Goal: Task Accomplishment & Management: Use online tool/utility

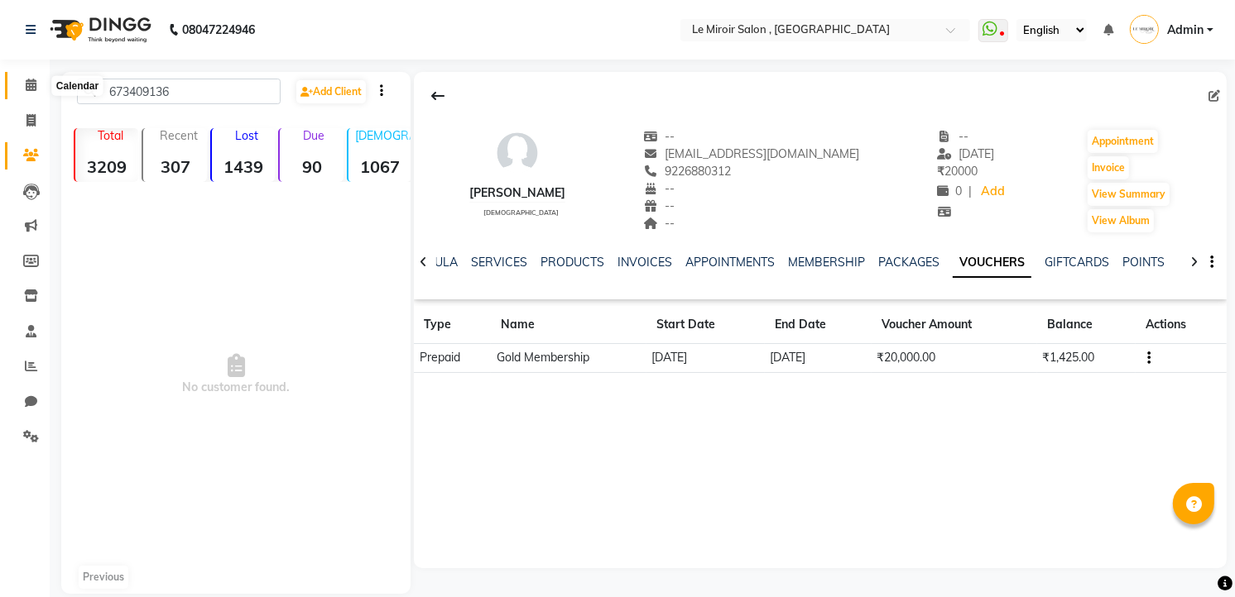
click at [31, 81] on icon at bounding box center [31, 85] width 11 height 12
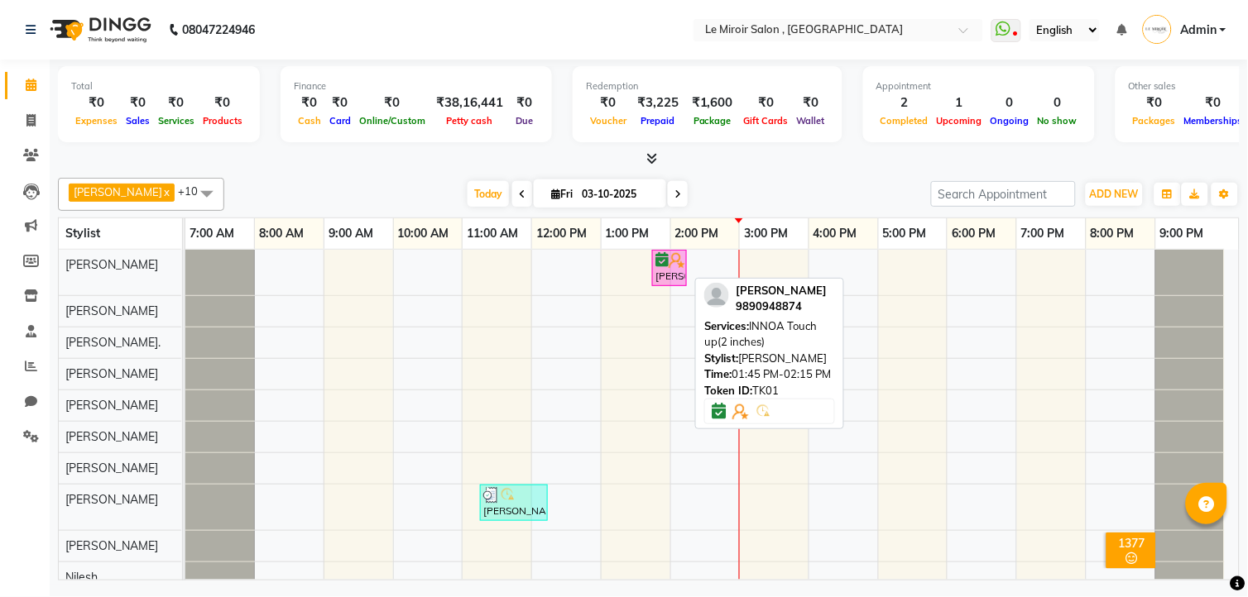
click at [669, 271] on div "[PERSON_NAME], TK01, 01:45 PM-02:15 PM, INNOA Touch up(2 inches)" at bounding box center [669, 267] width 31 height 31
select select "6"
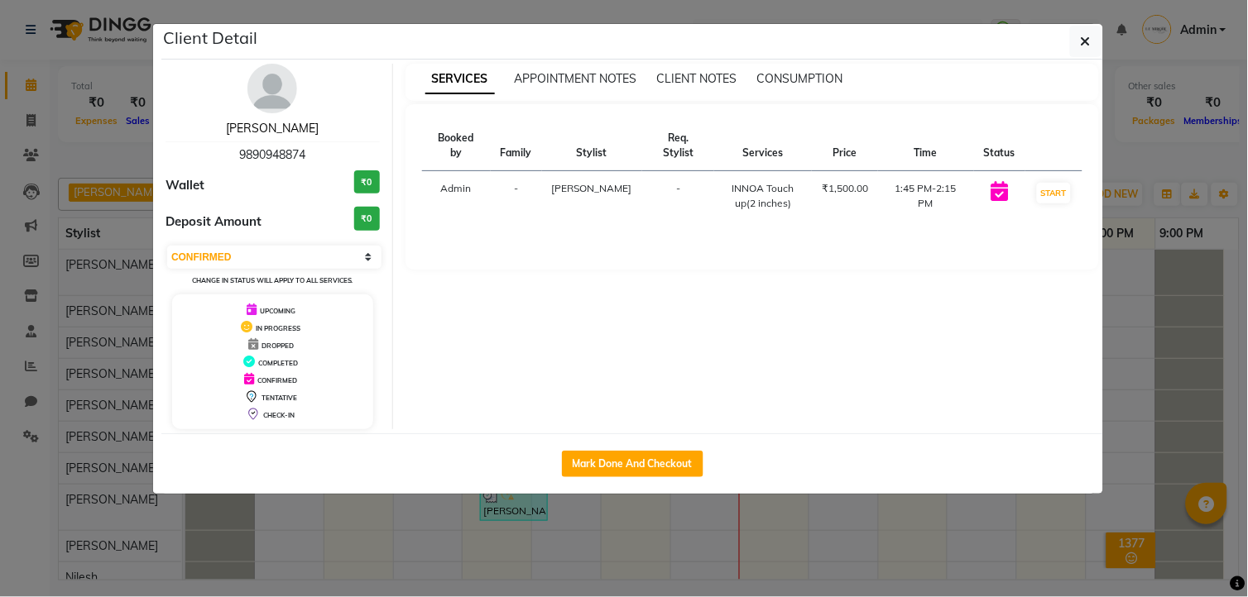
click at [285, 130] on link "[PERSON_NAME]" at bounding box center [272, 128] width 93 height 15
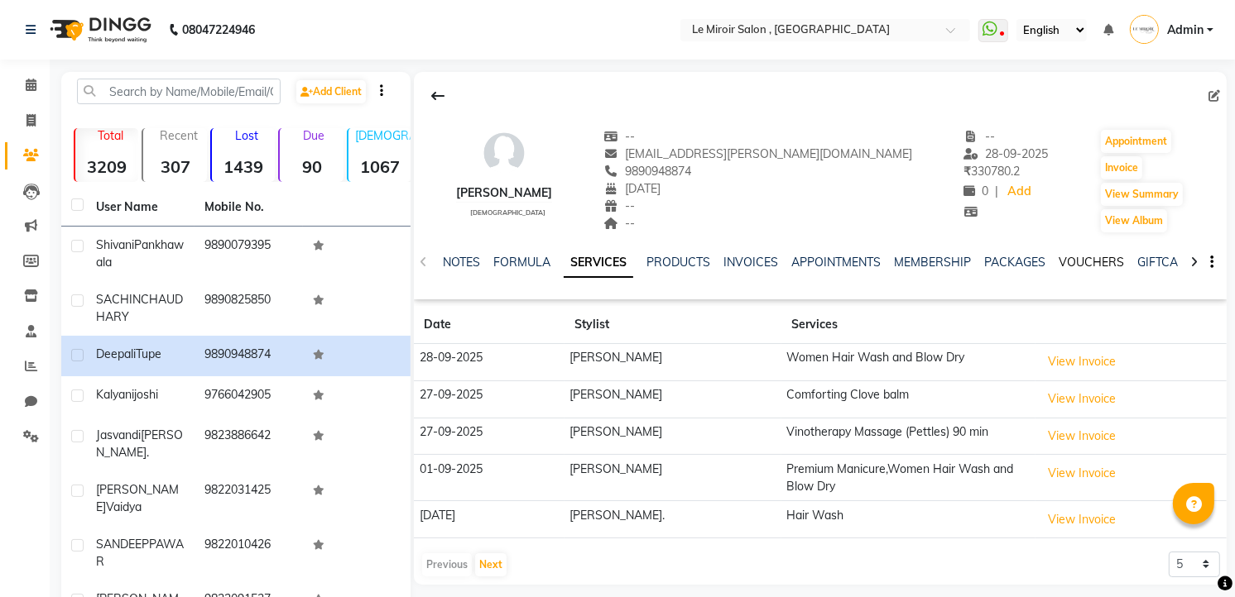
click at [1076, 265] on link "VOUCHERS" at bounding box center [1090, 262] width 65 height 15
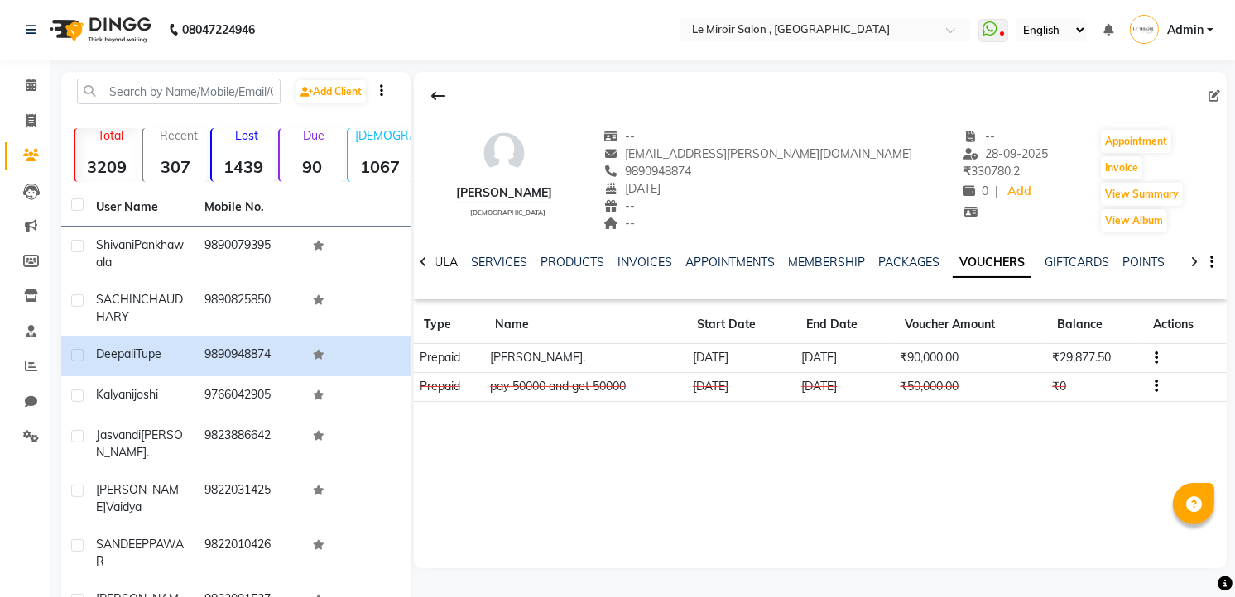
click at [439, 261] on link "FORMULA" at bounding box center [428, 262] width 57 height 15
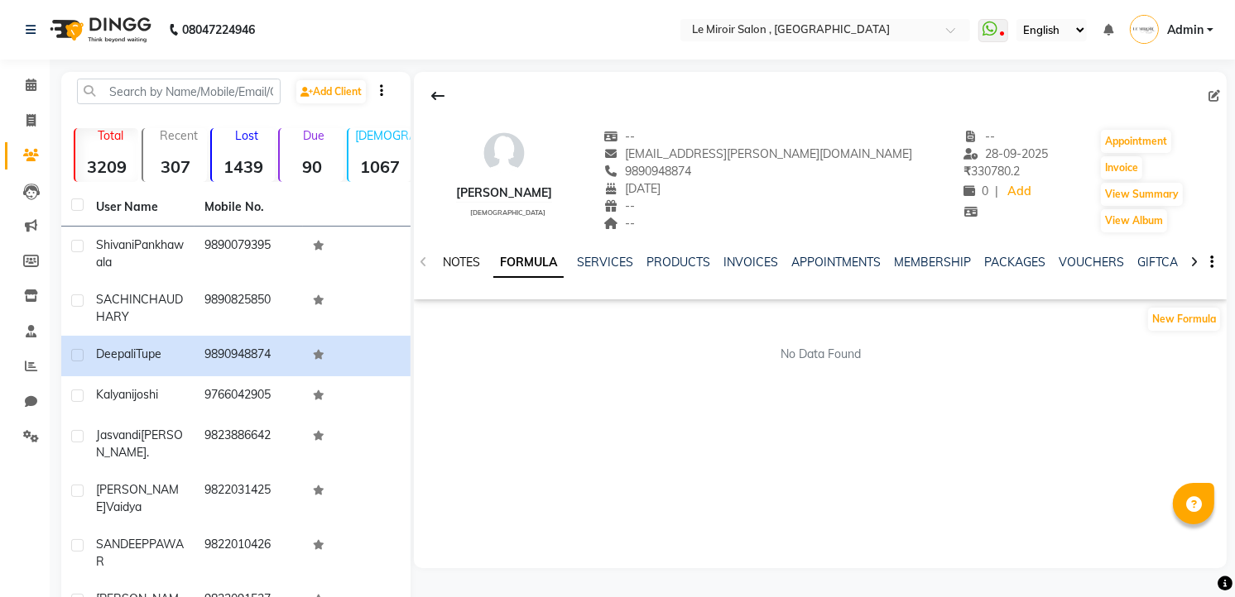
click at [453, 260] on link "NOTES" at bounding box center [461, 262] width 37 height 15
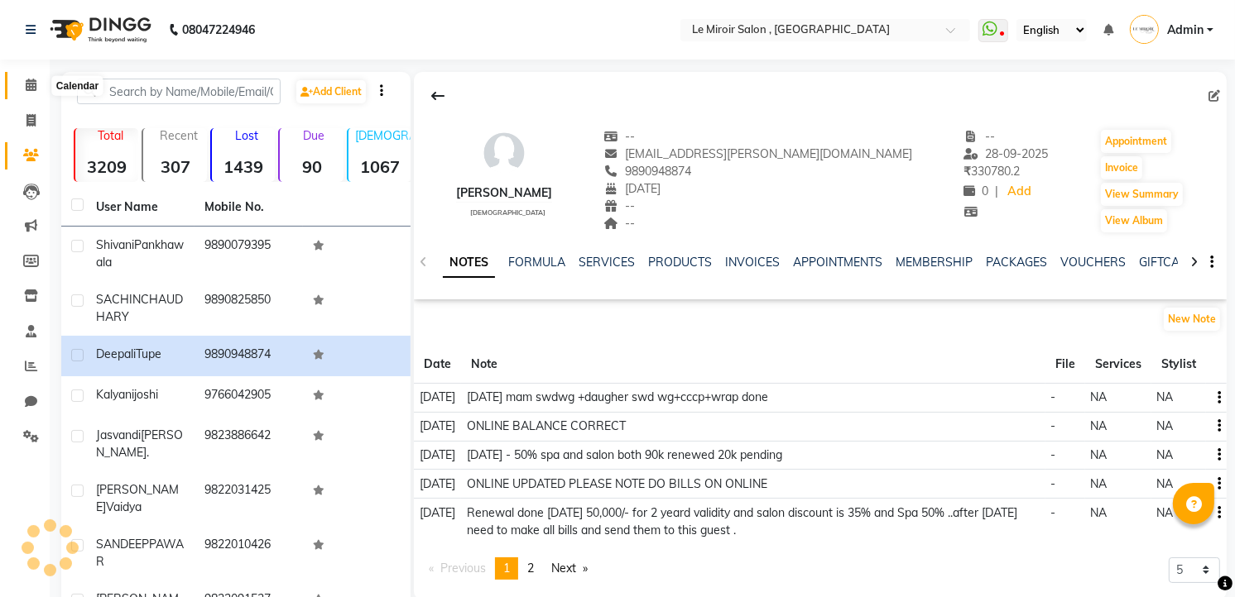
click at [27, 86] on icon at bounding box center [31, 85] width 11 height 12
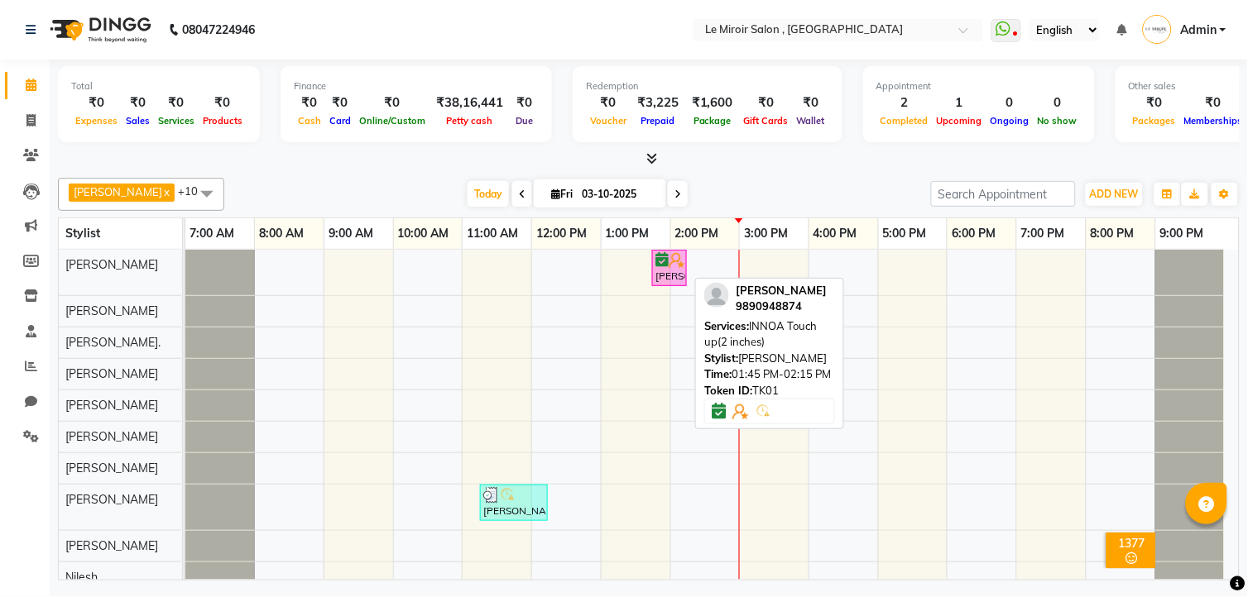
click at [677, 271] on div "[PERSON_NAME], TK01, 01:45 PM-02:15 PM, INNOA Touch up(2 inches)" at bounding box center [669, 267] width 31 height 31
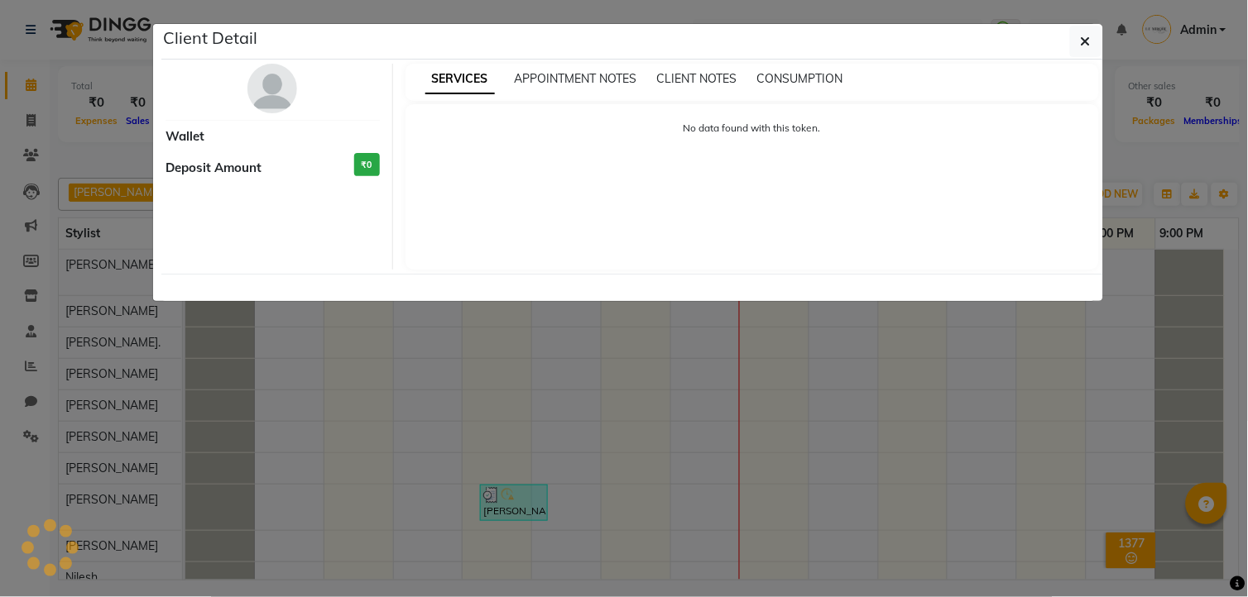
select select "6"
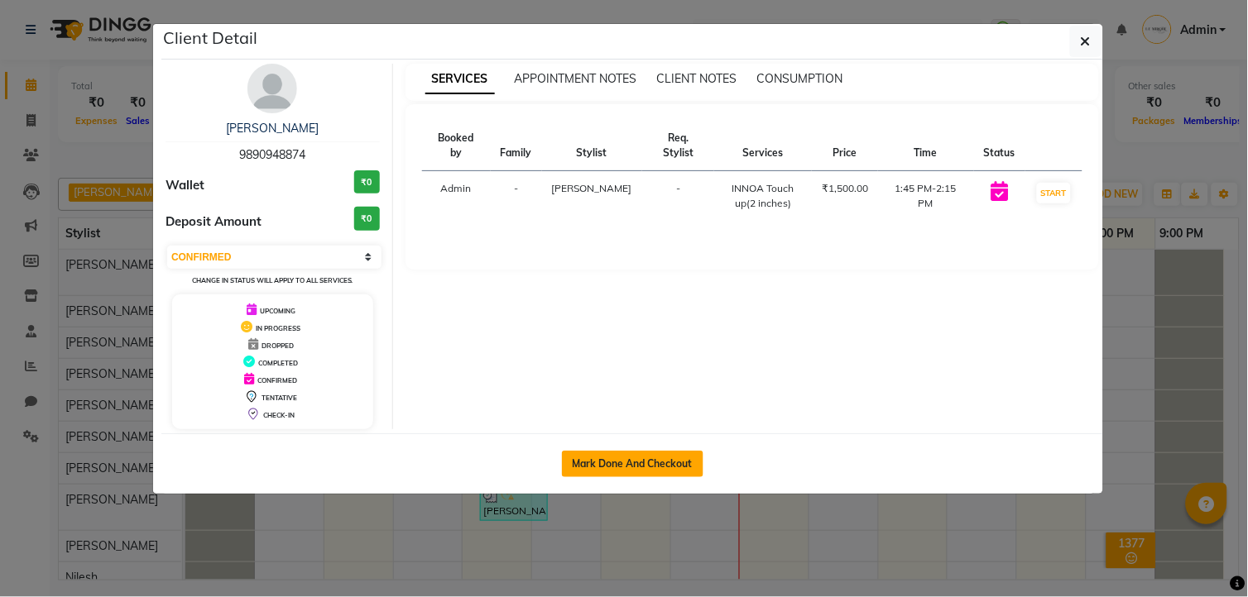
click at [643, 458] on button "Mark Done And Checkout" at bounding box center [632, 464] width 141 height 26
select select "53"
select select "service"
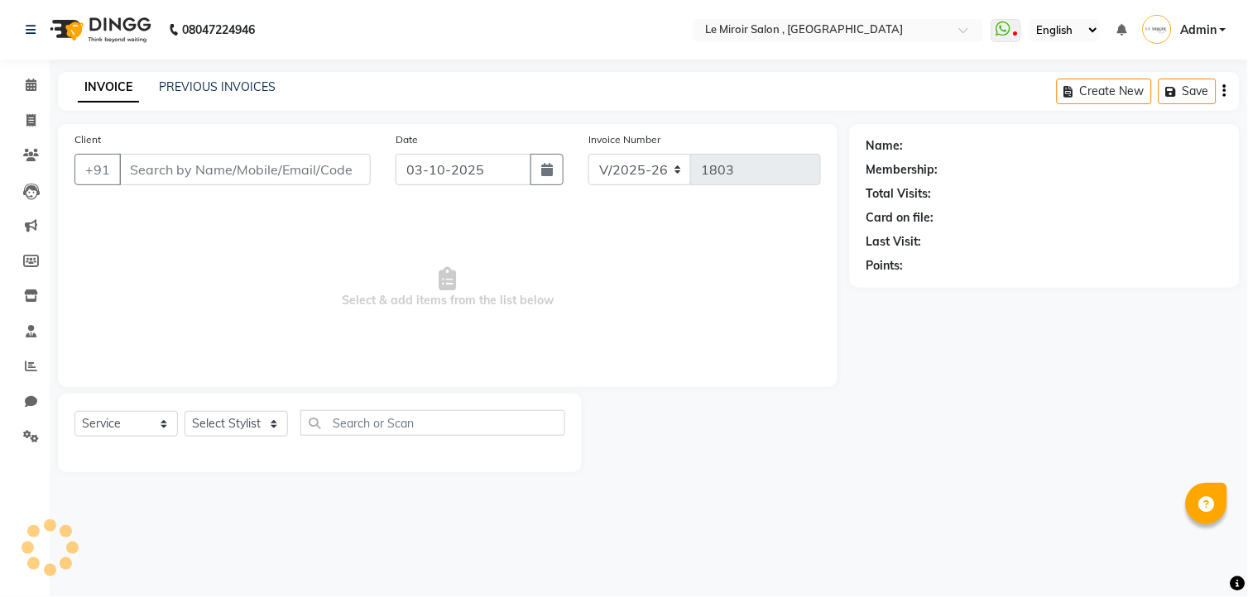
select select "3"
select select "P"
type input "9890948874"
select select "24215"
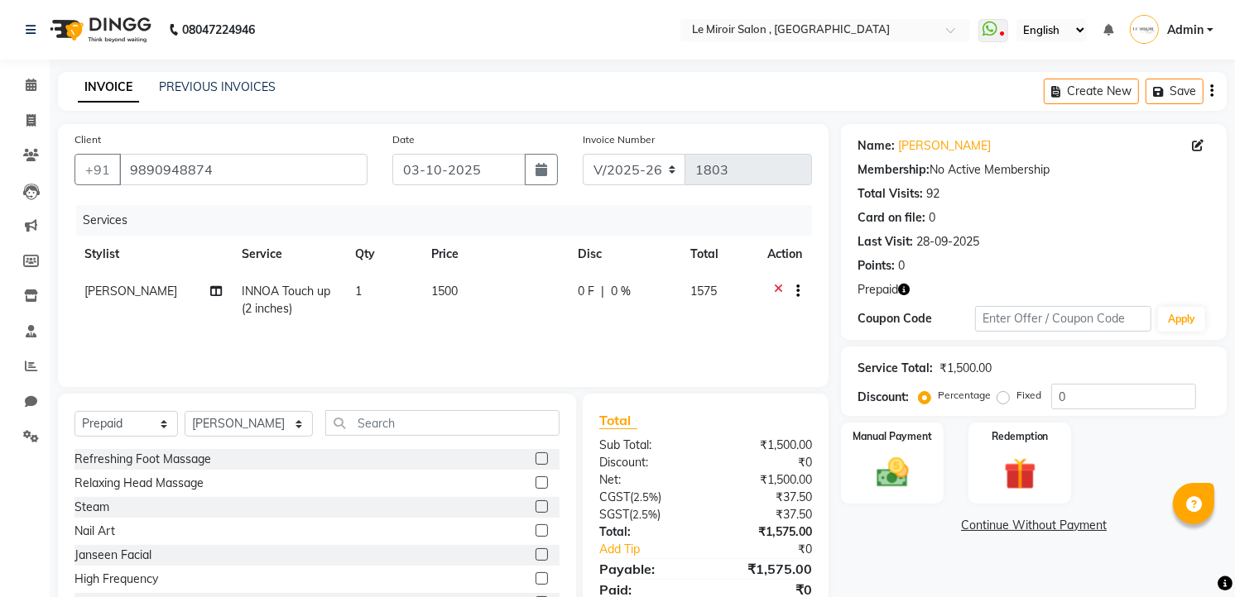
click at [450, 295] on span "1500" at bounding box center [444, 291] width 26 height 15
select select "24215"
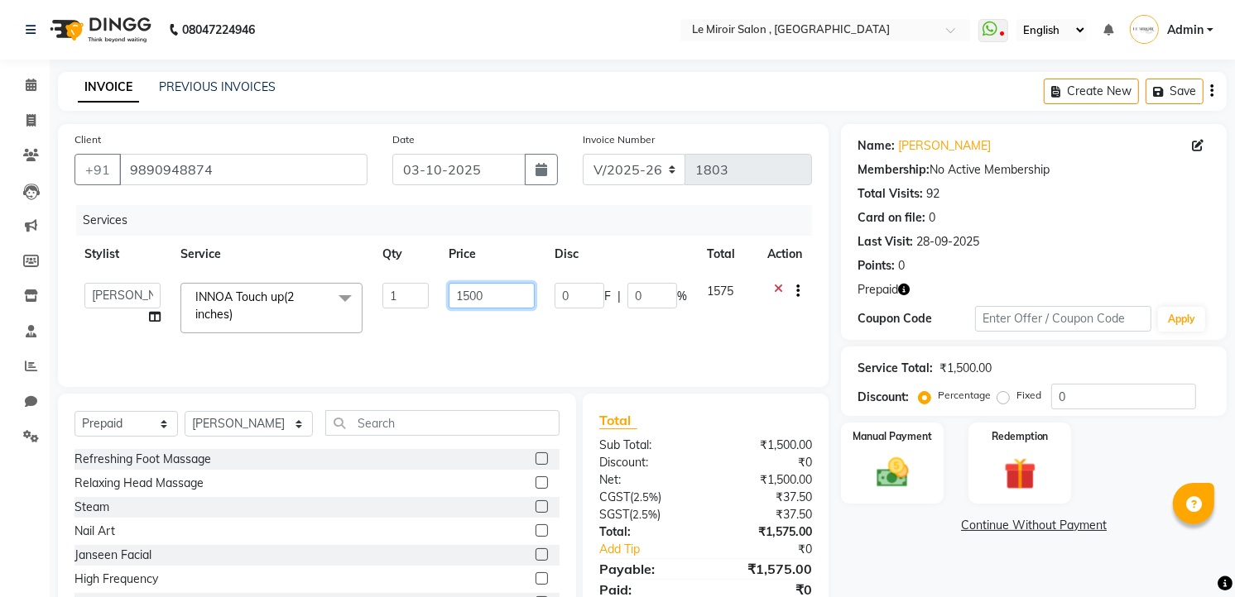
click at [472, 293] on input "1500" at bounding box center [490, 296] width 85 height 26
type input "2000"
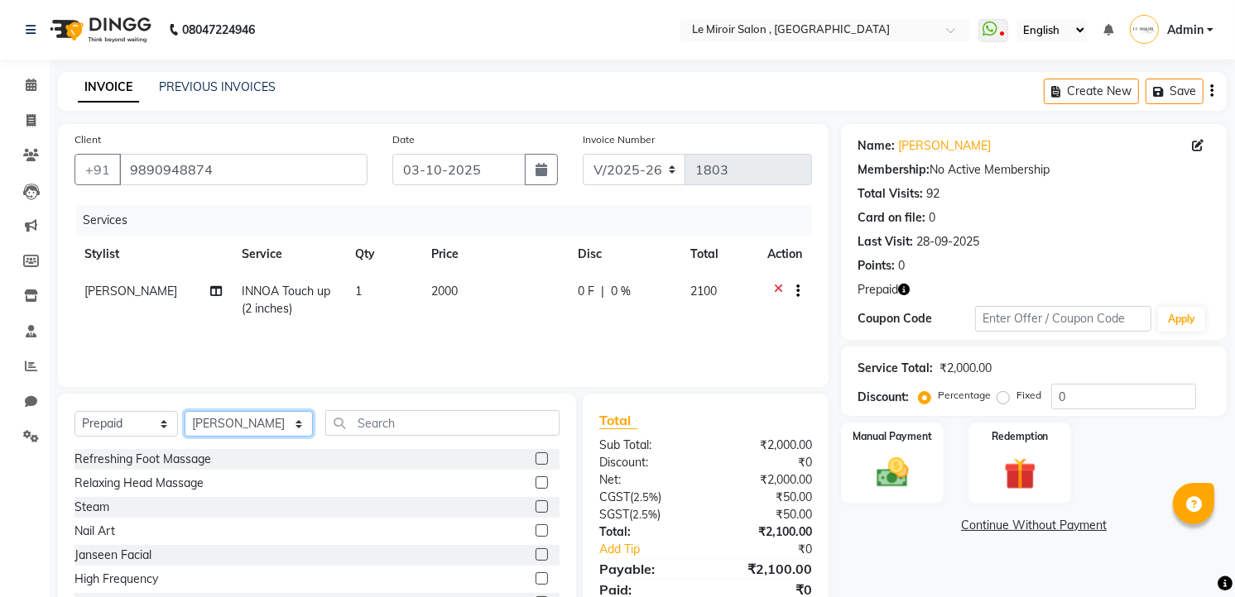
click at [250, 418] on select "Select Stylist [PERSON_NAME] [PERSON_NAME] CA [PERSON_NAME] [PERSON_NAME] Front…" at bounding box center [249, 424] width 128 height 26
select select "67539"
click at [185, 412] on select "Select Stylist [PERSON_NAME] [PERSON_NAME] CA [PERSON_NAME] [PERSON_NAME] Front…" at bounding box center [249, 424] width 128 height 26
click at [415, 426] on input "text" at bounding box center [442, 423] width 234 height 26
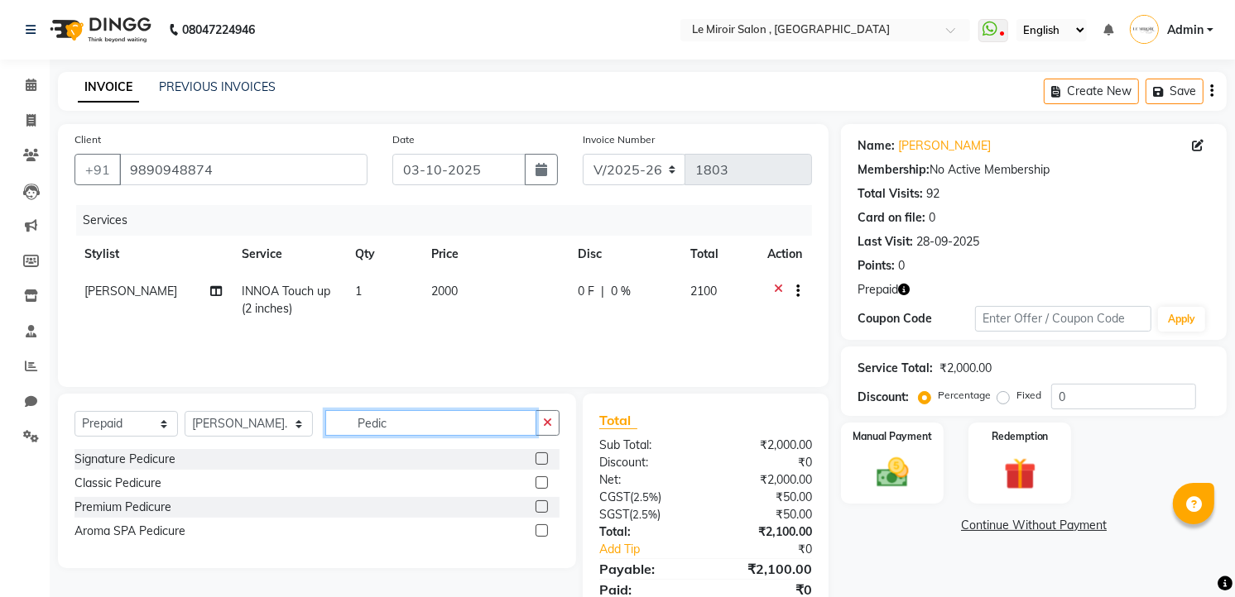
type input "Pedic"
click at [539, 458] on label at bounding box center [541, 459] width 12 height 12
click at [539, 458] on input "checkbox" at bounding box center [540, 459] width 11 height 11
checkbox input "false"
click at [139, 429] on select "Select Service Product Membership Package Voucher Prepaid Gift Card" at bounding box center [125, 424] width 103 height 26
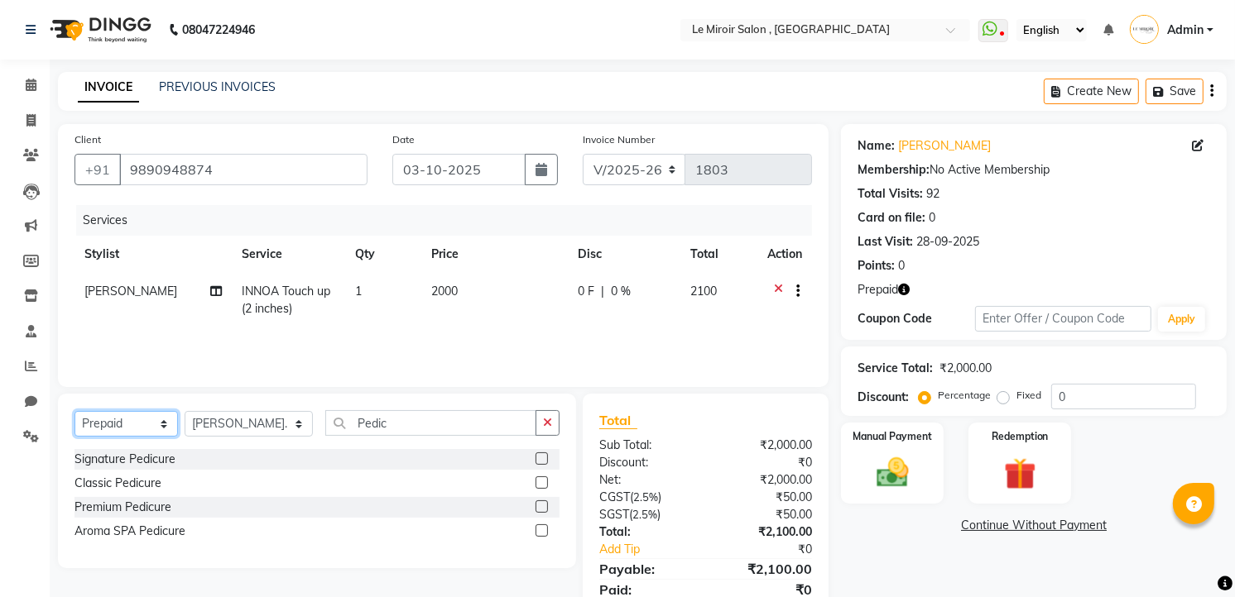
select select "service"
click at [74, 412] on select "Select Service Product Membership Package Voucher Prepaid Gift Card" at bounding box center [125, 424] width 103 height 26
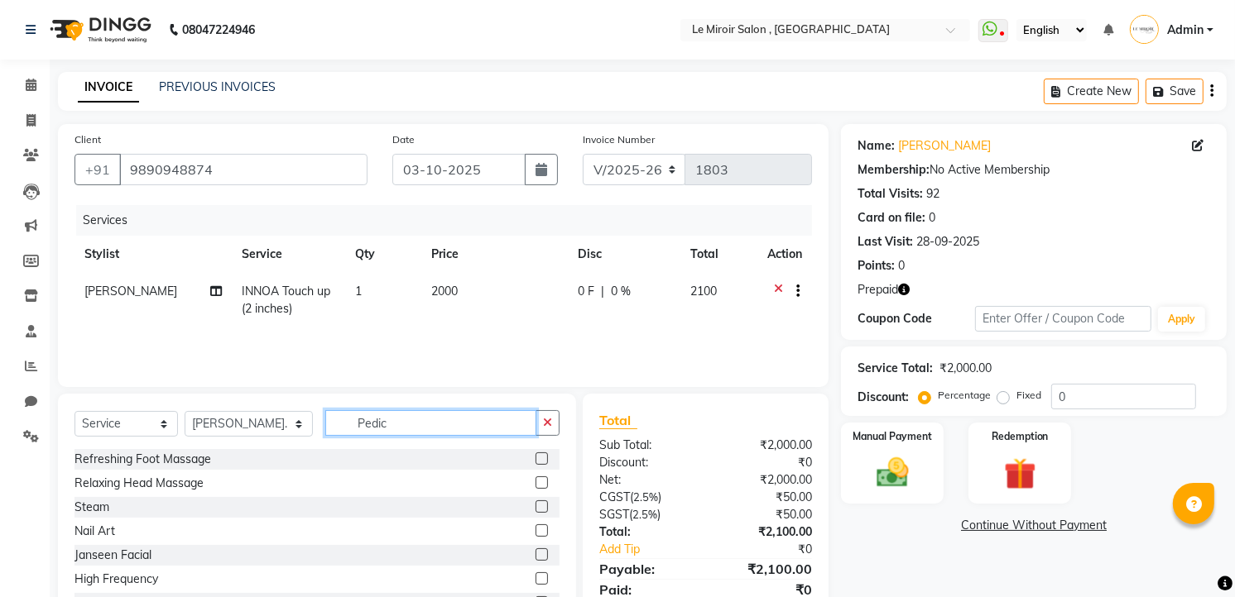
click at [429, 411] on input "Pedic" at bounding box center [430, 423] width 211 height 26
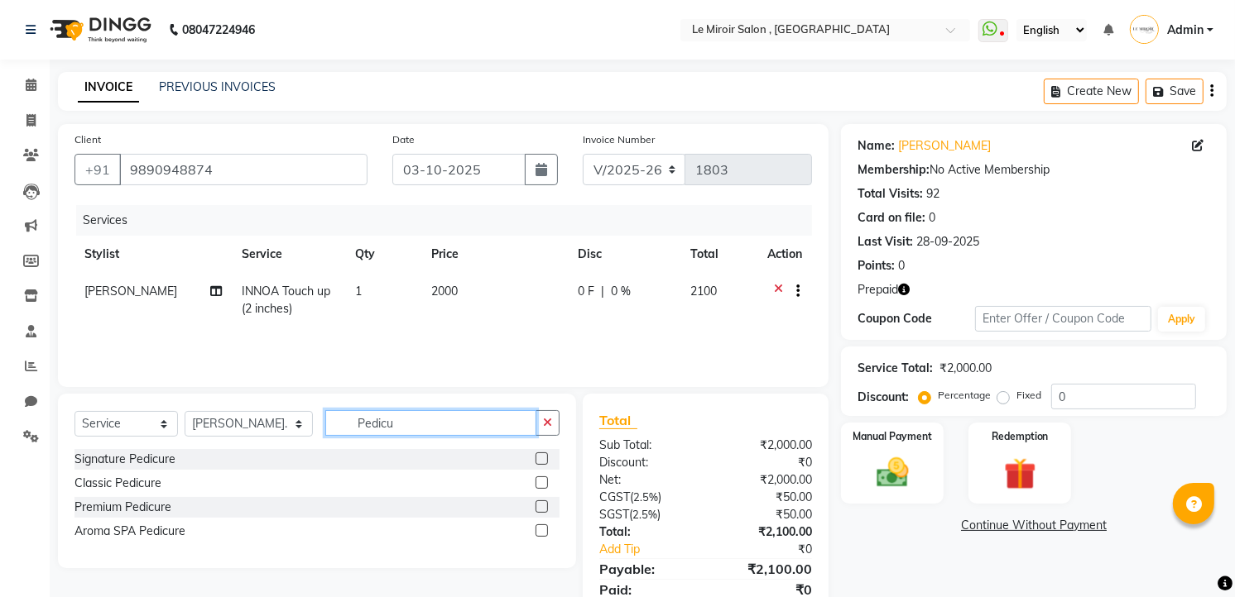
type input "Pedicu"
click at [539, 461] on label at bounding box center [541, 459] width 12 height 12
click at [539, 461] on input "checkbox" at bounding box center [540, 459] width 11 height 11
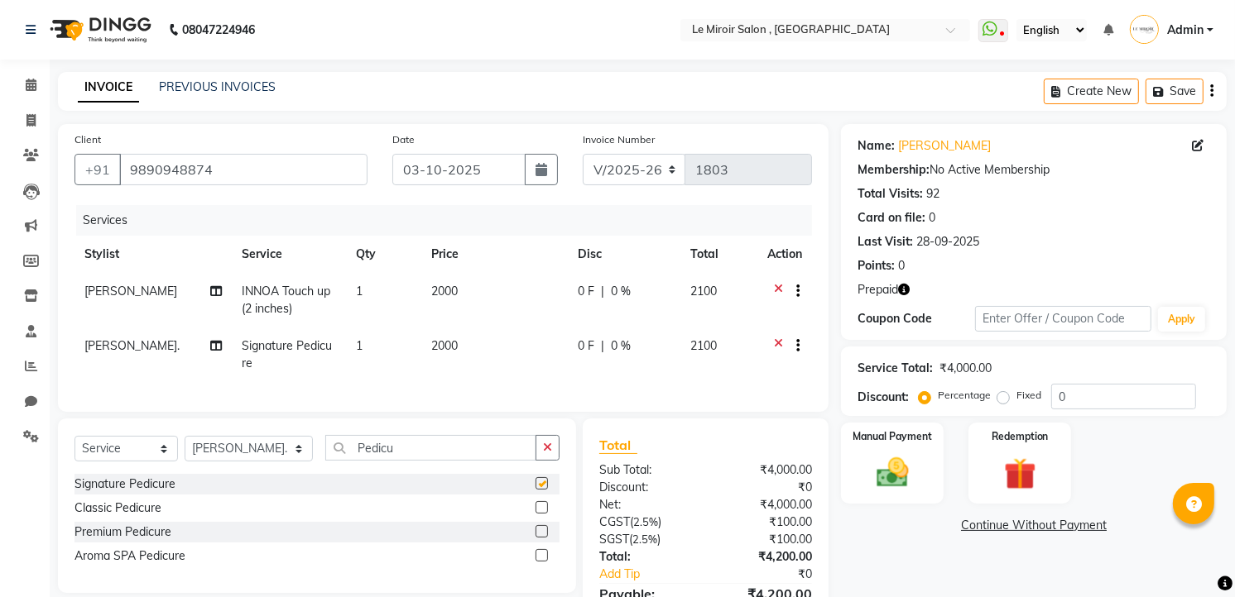
checkbox input "false"
click at [448, 343] on span "2000" at bounding box center [444, 345] width 26 height 15
select select "67539"
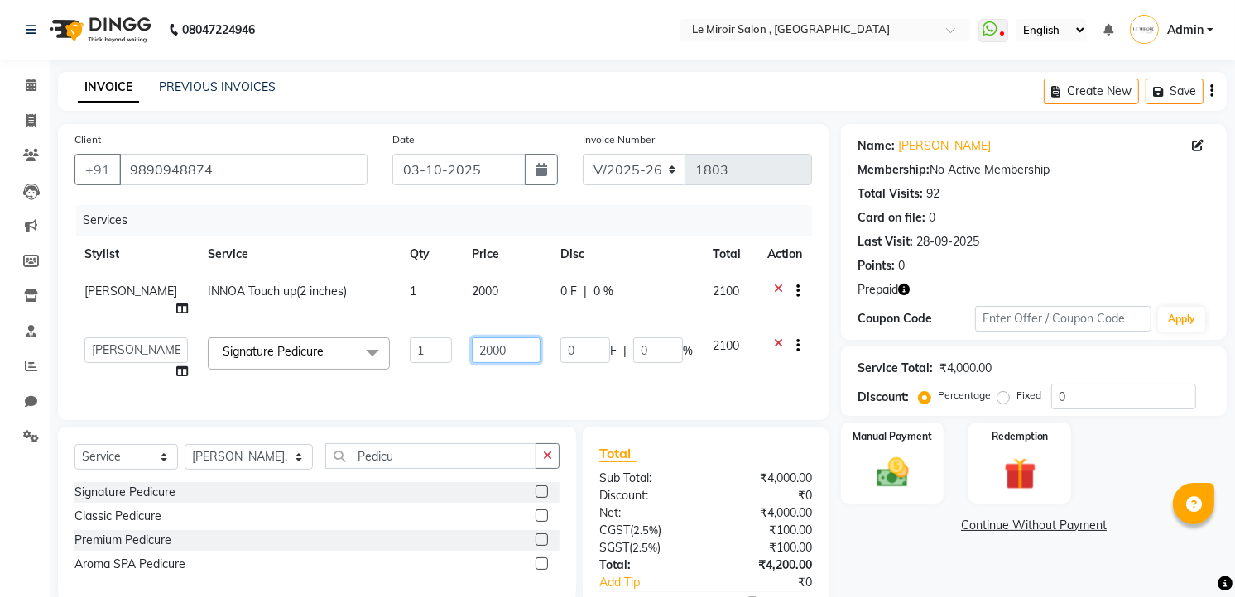
click at [472, 343] on input "2000" at bounding box center [506, 351] width 69 height 26
type input "1500"
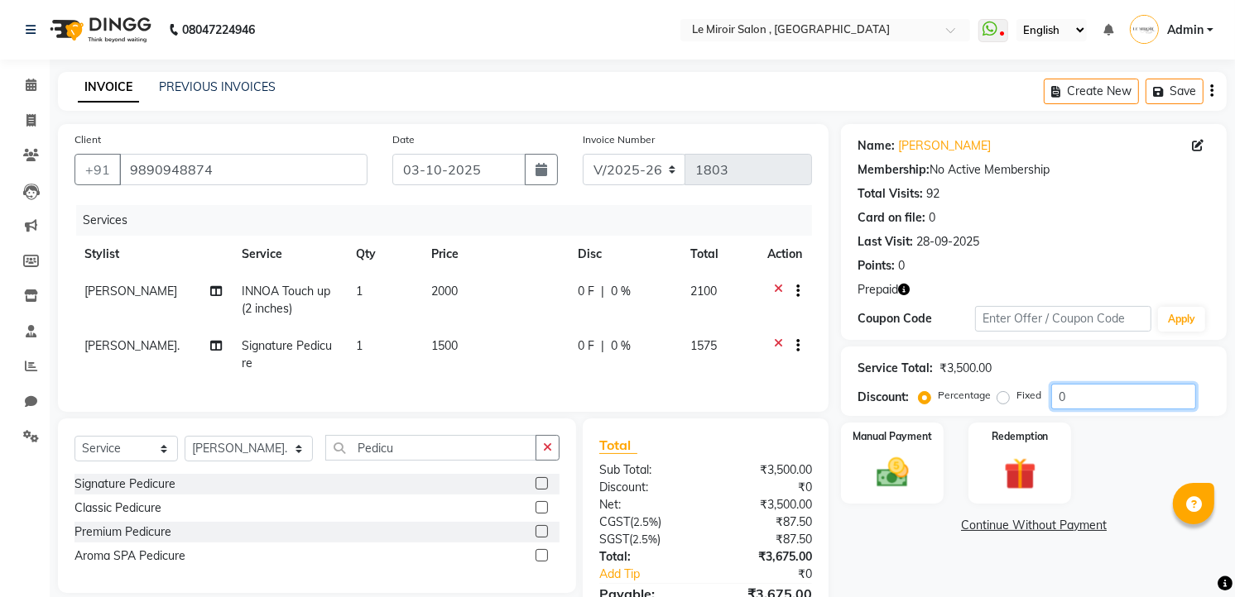
click at [1053, 391] on input "0" at bounding box center [1123, 397] width 145 height 26
type input "50"
click at [1027, 464] on img at bounding box center [1019, 474] width 54 height 41
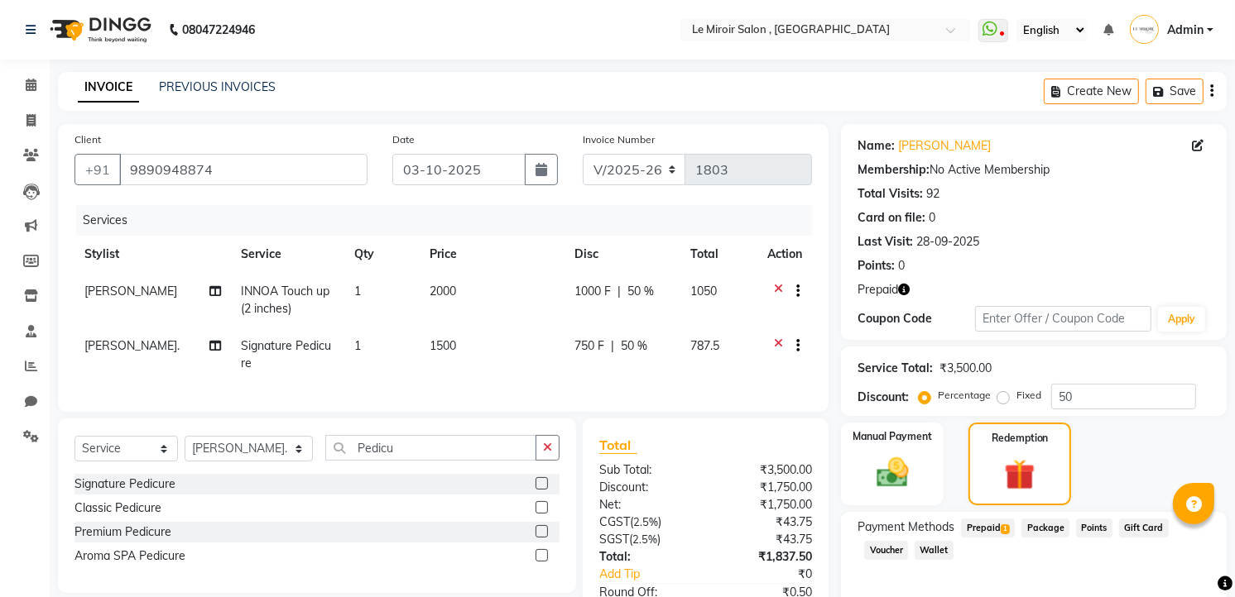
click at [994, 519] on span "Prepaid 1" at bounding box center [988, 528] width 54 height 19
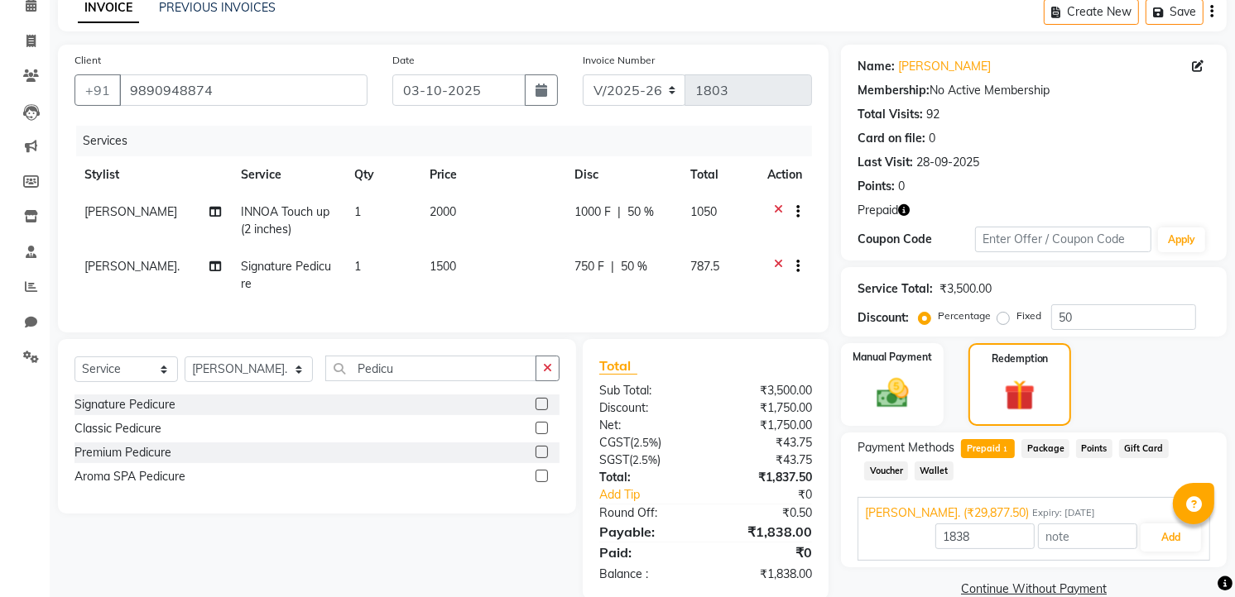
scroll to position [120, 0]
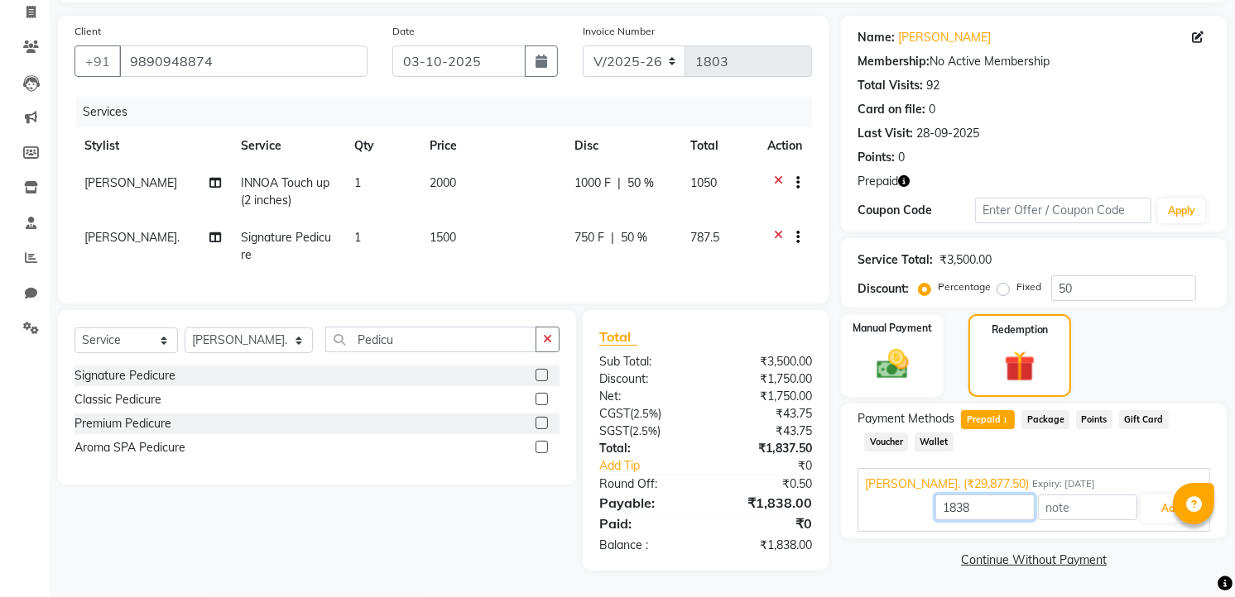
click at [949, 495] on input "1838" at bounding box center [984, 508] width 99 height 26
type input "1750"
click at [1154, 497] on button "Add" at bounding box center [1170, 509] width 60 height 28
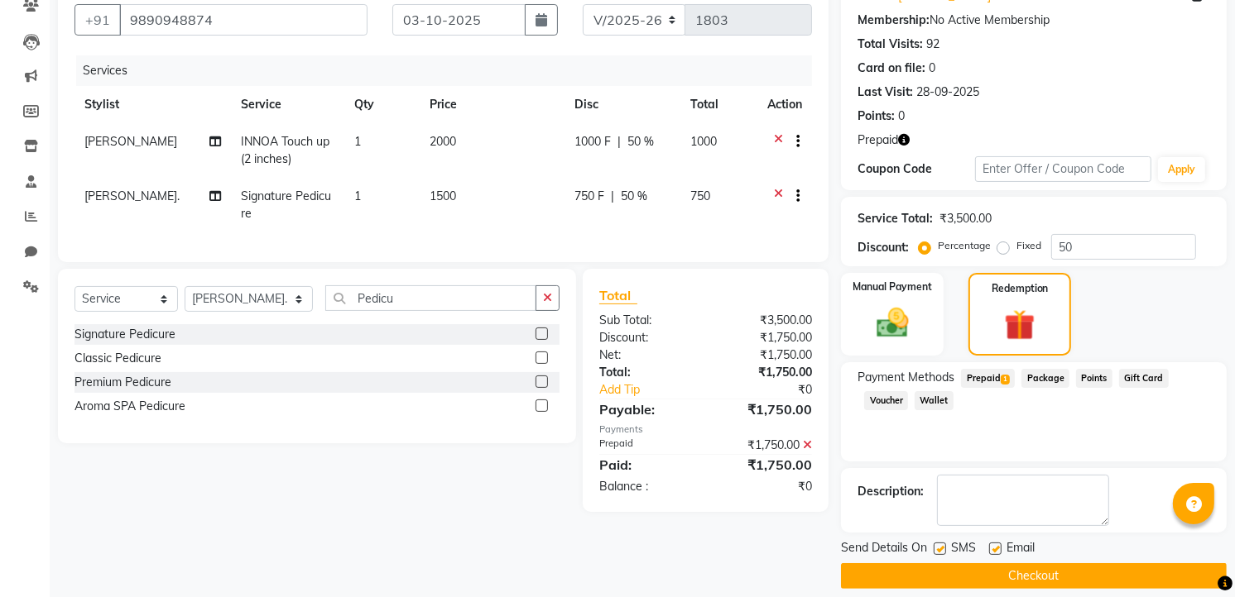
scroll to position [165, 0]
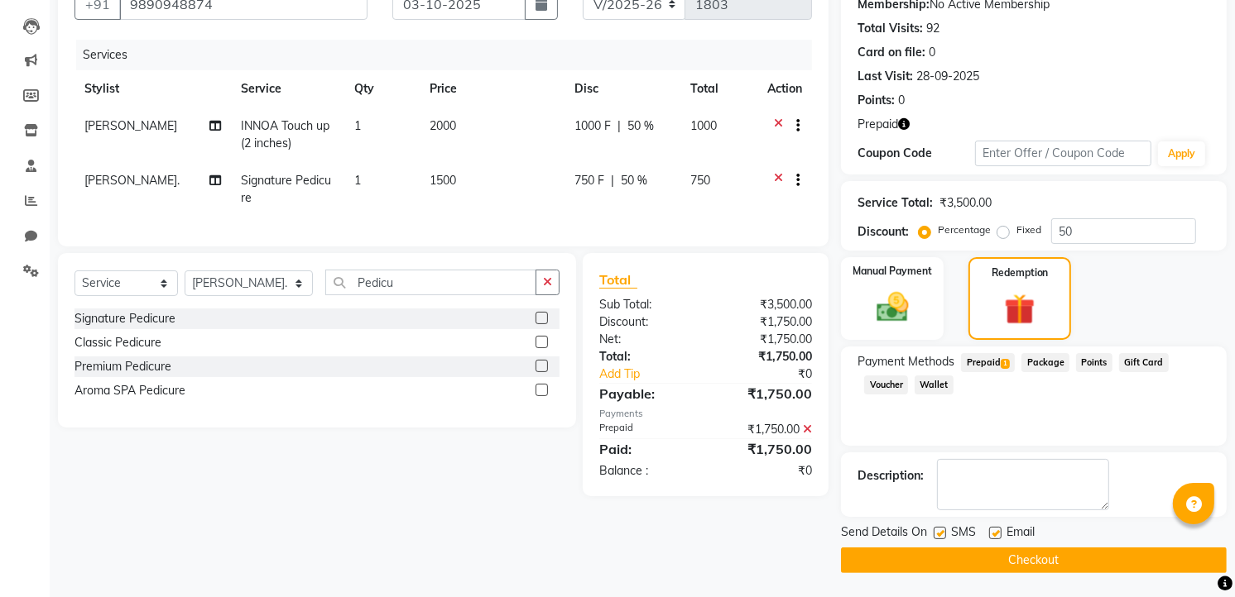
click at [942, 535] on label at bounding box center [939, 533] width 12 height 12
click at [942, 535] on input "checkbox" at bounding box center [938, 534] width 11 height 11
checkbox input "false"
click at [942, 555] on button "Checkout" at bounding box center [1034, 561] width 386 height 26
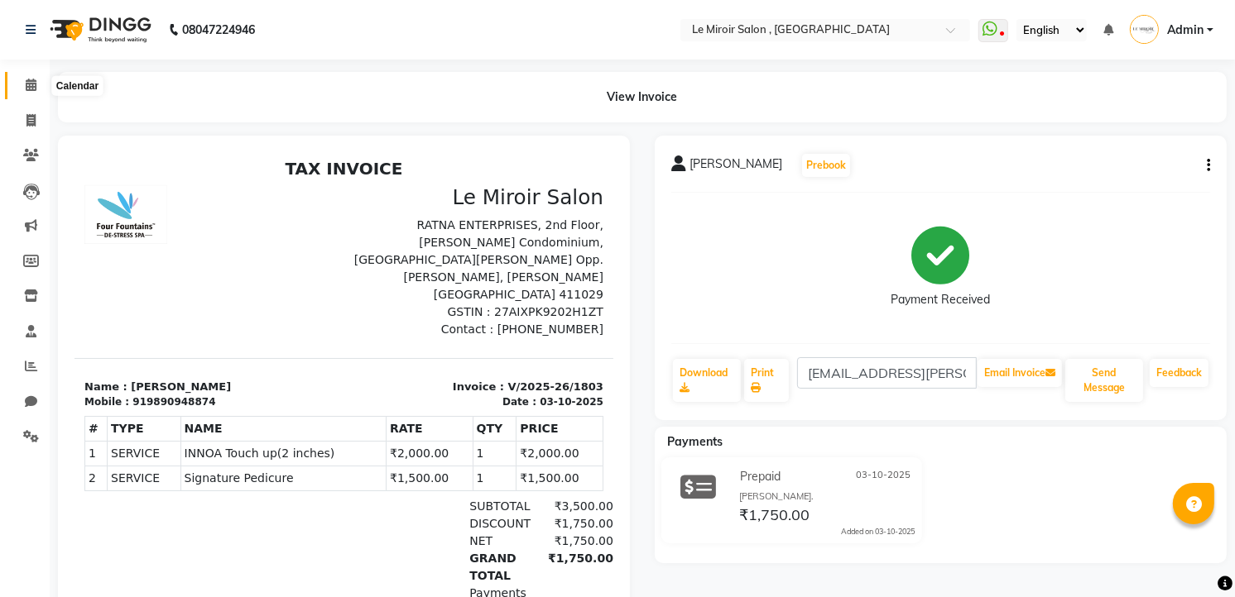
click at [26, 80] on icon at bounding box center [31, 85] width 11 height 12
